Goal: Task Accomplishment & Management: Manage account settings

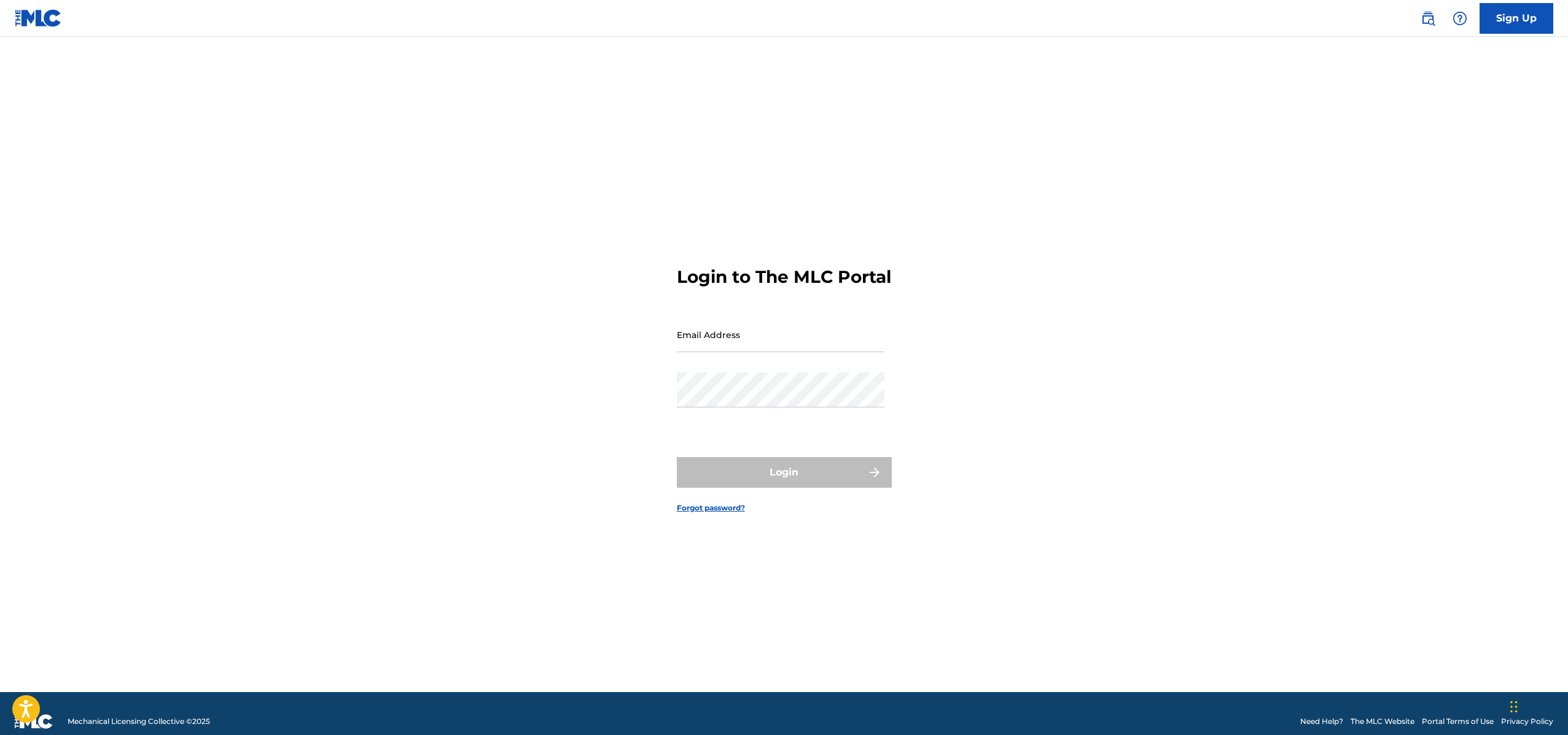
click at [724, 333] on input "Email Address" at bounding box center [780, 335] width 207 height 35
type input "[EMAIL_ADDRESS][DOMAIN_NAME]"
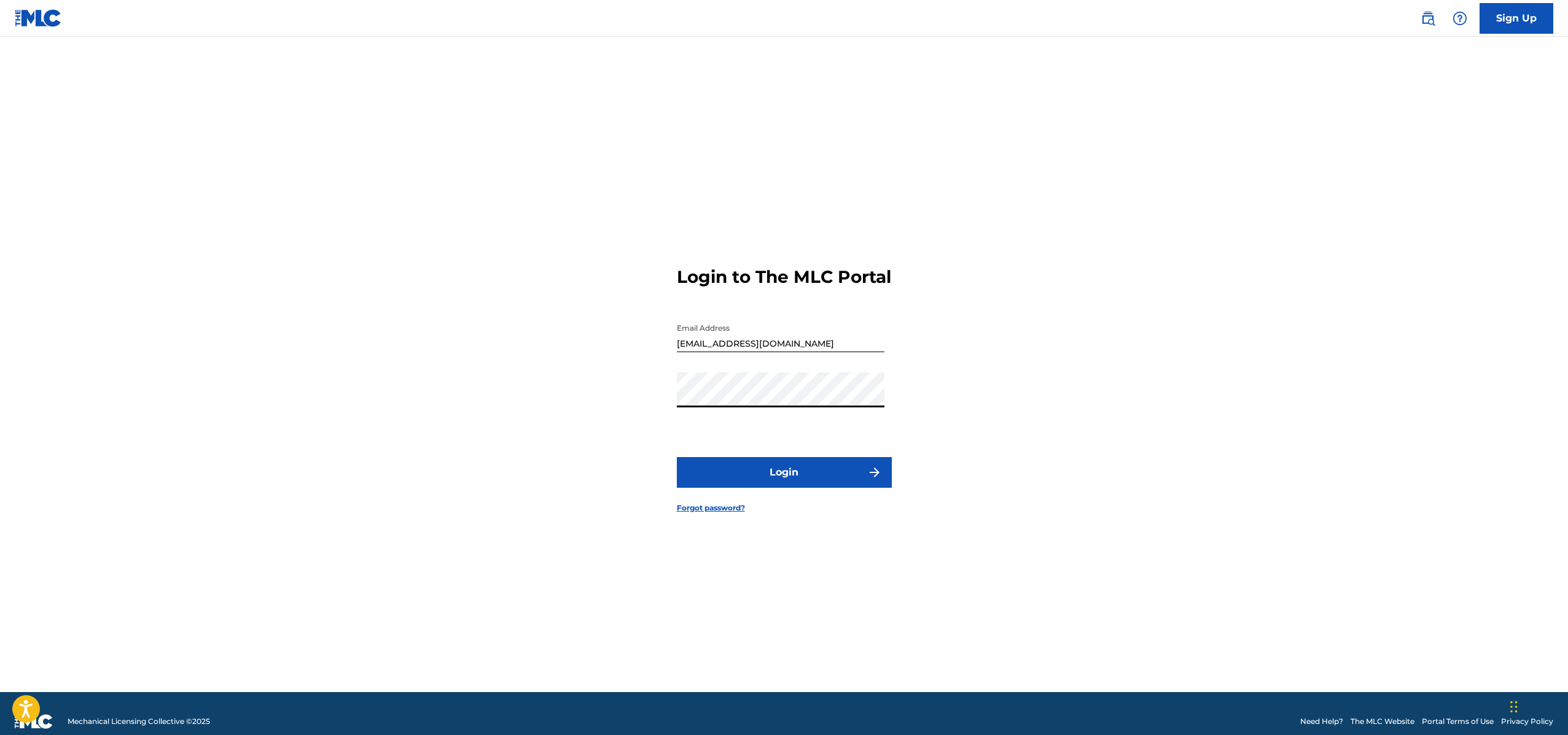
click at [745, 477] on button "Login" at bounding box center [784, 473] width 215 height 31
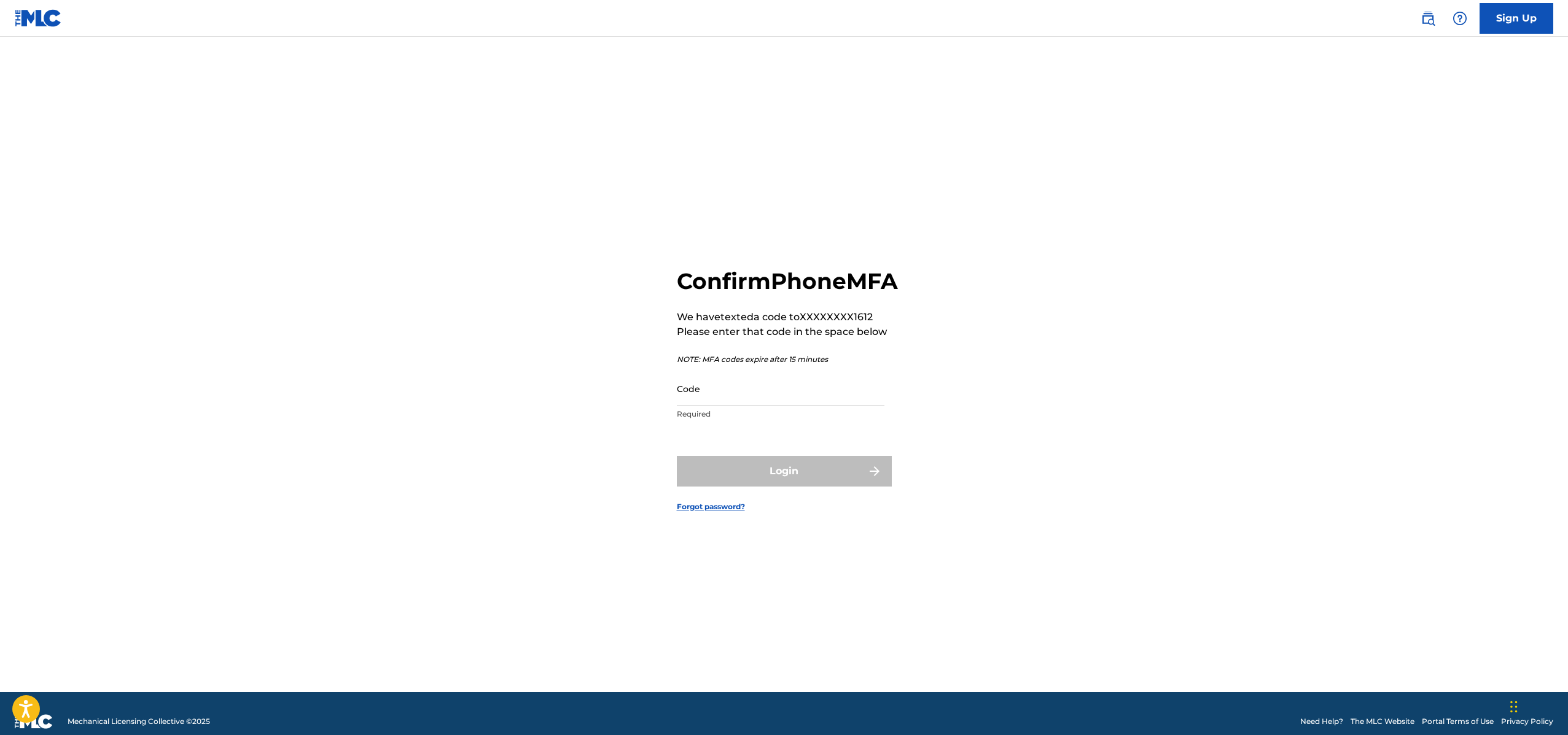
click at [804, 399] on input "Code" at bounding box center [780, 389] width 207 height 35
paste input "328901"
type input "328901"
click at [775, 487] on button "Login" at bounding box center [784, 472] width 215 height 31
